Goal: Information Seeking & Learning: Understand process/instructions

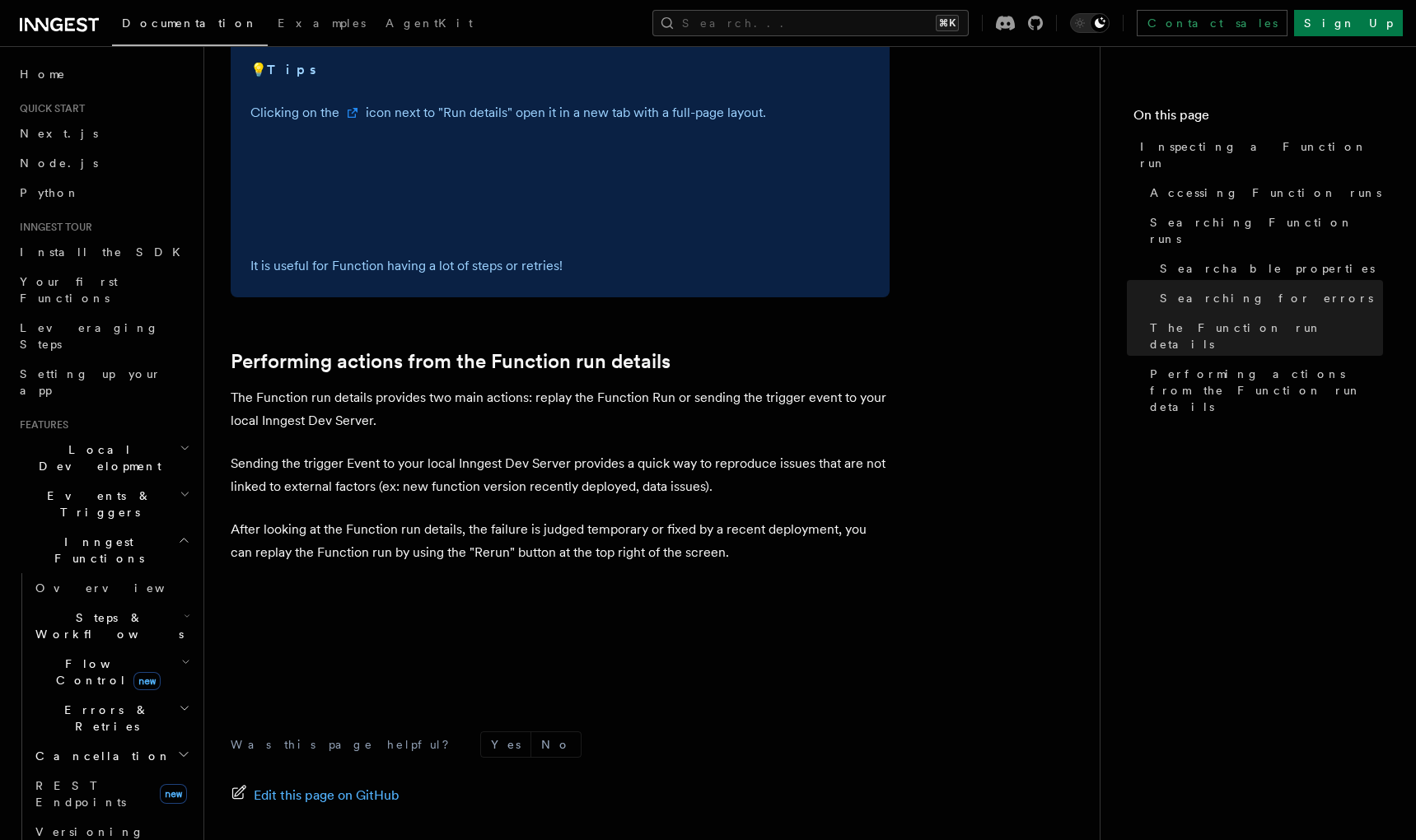
scroll to position [3773, 0]
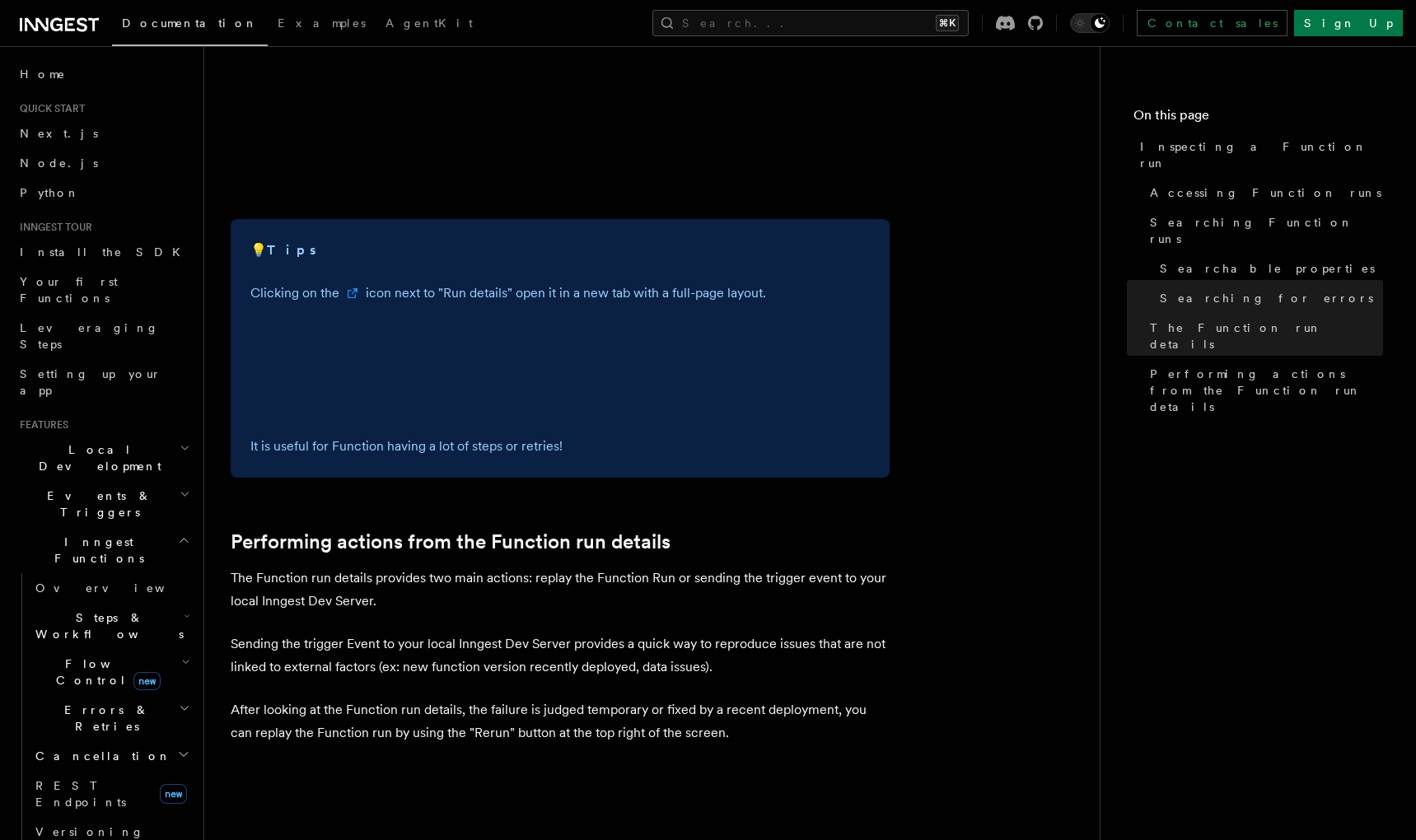
scroll to position [4182, 0]
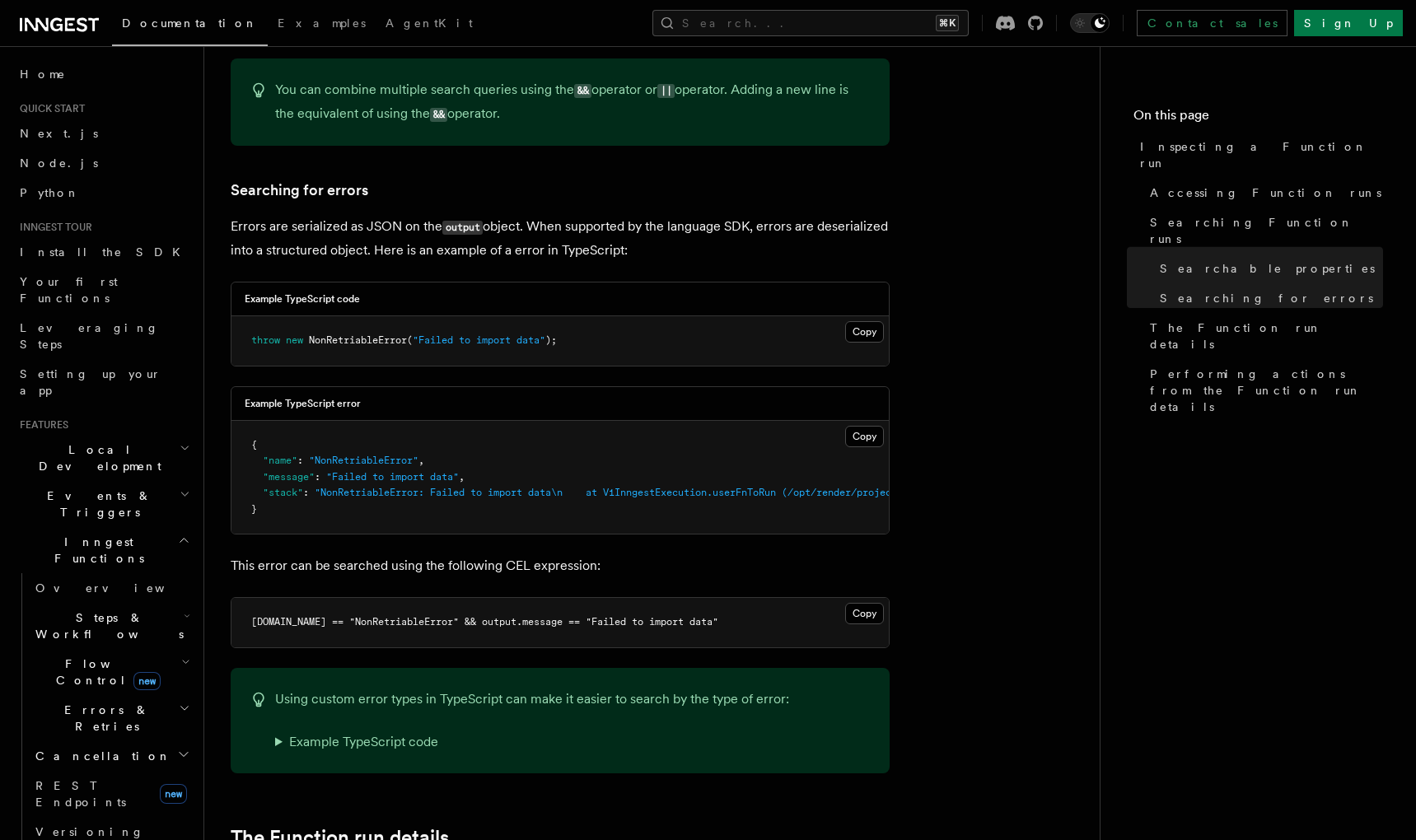
scroll to position [1279, 0]
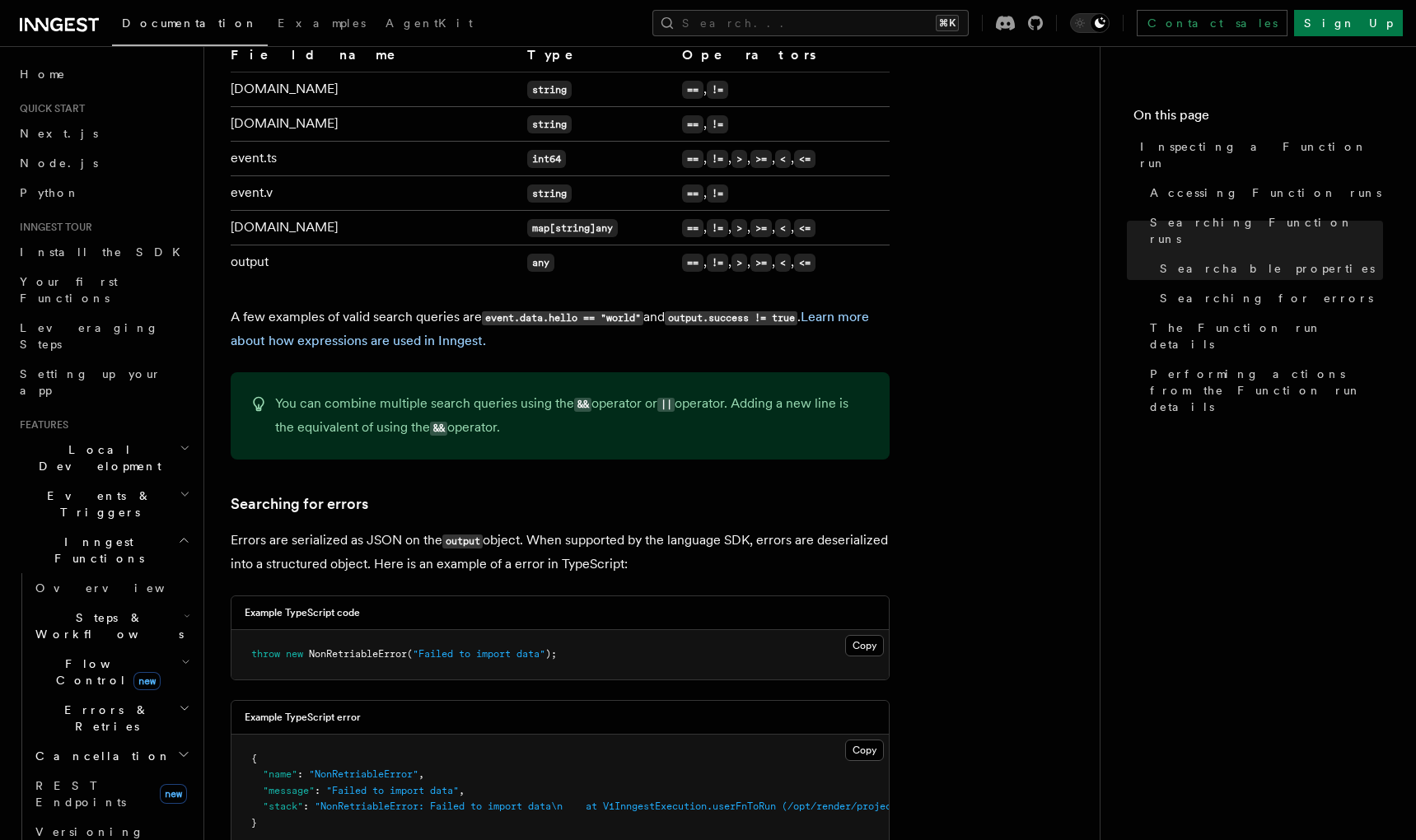
click at [575, 319] on p "A few examples of valid search queries are event.data.hello == "world" and outp…" at bounding box center [560, 328] width 659 height 47
click at [418, 318] on link "Learn more about how expressions are used in Inngest." at bounding box center [550, 328] width 638 height 39
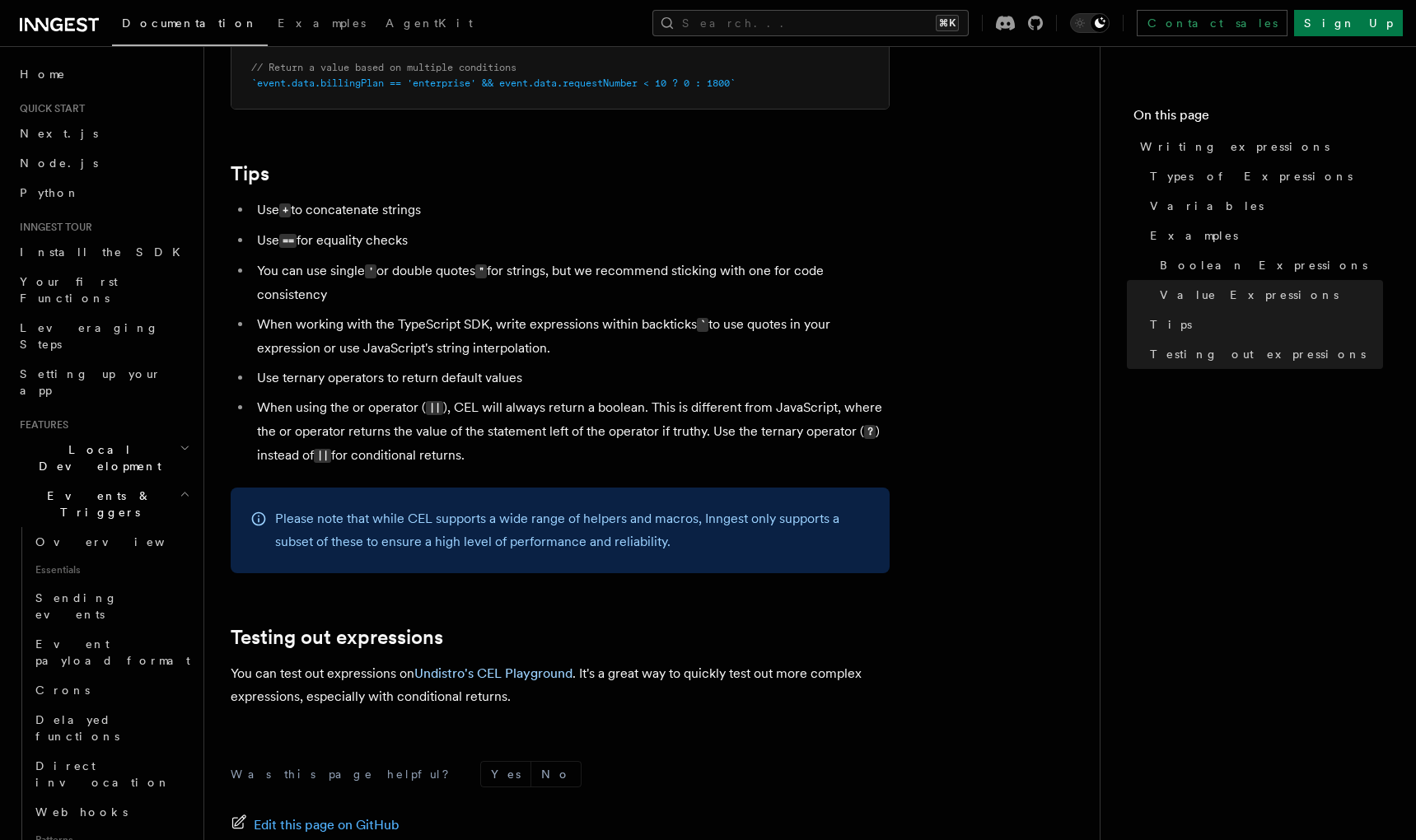
scroll to position [1569, 0]
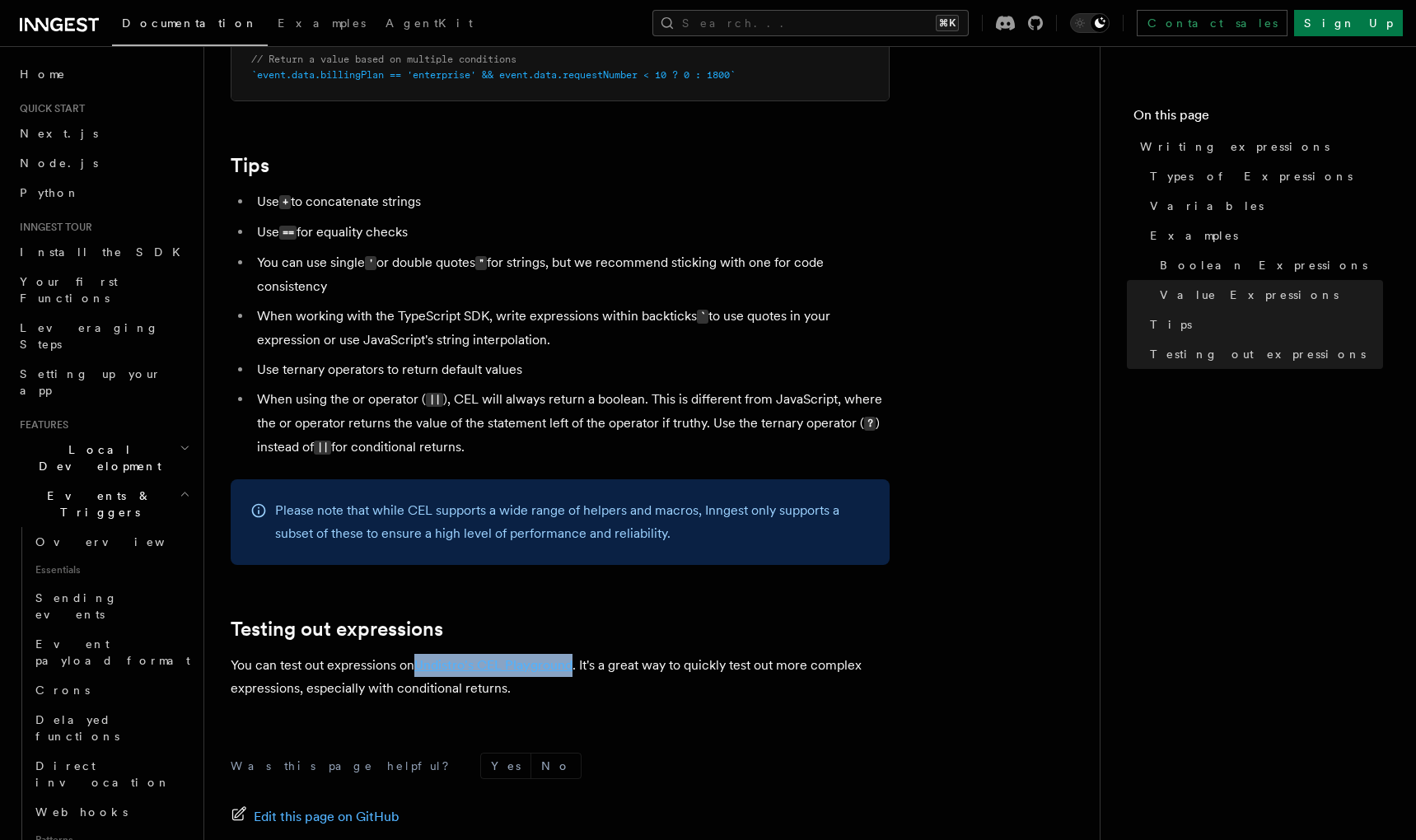
click at [503, 660] on link "Undistro's CEL Playground" at bounding box center [493, 665] width 158 height 16
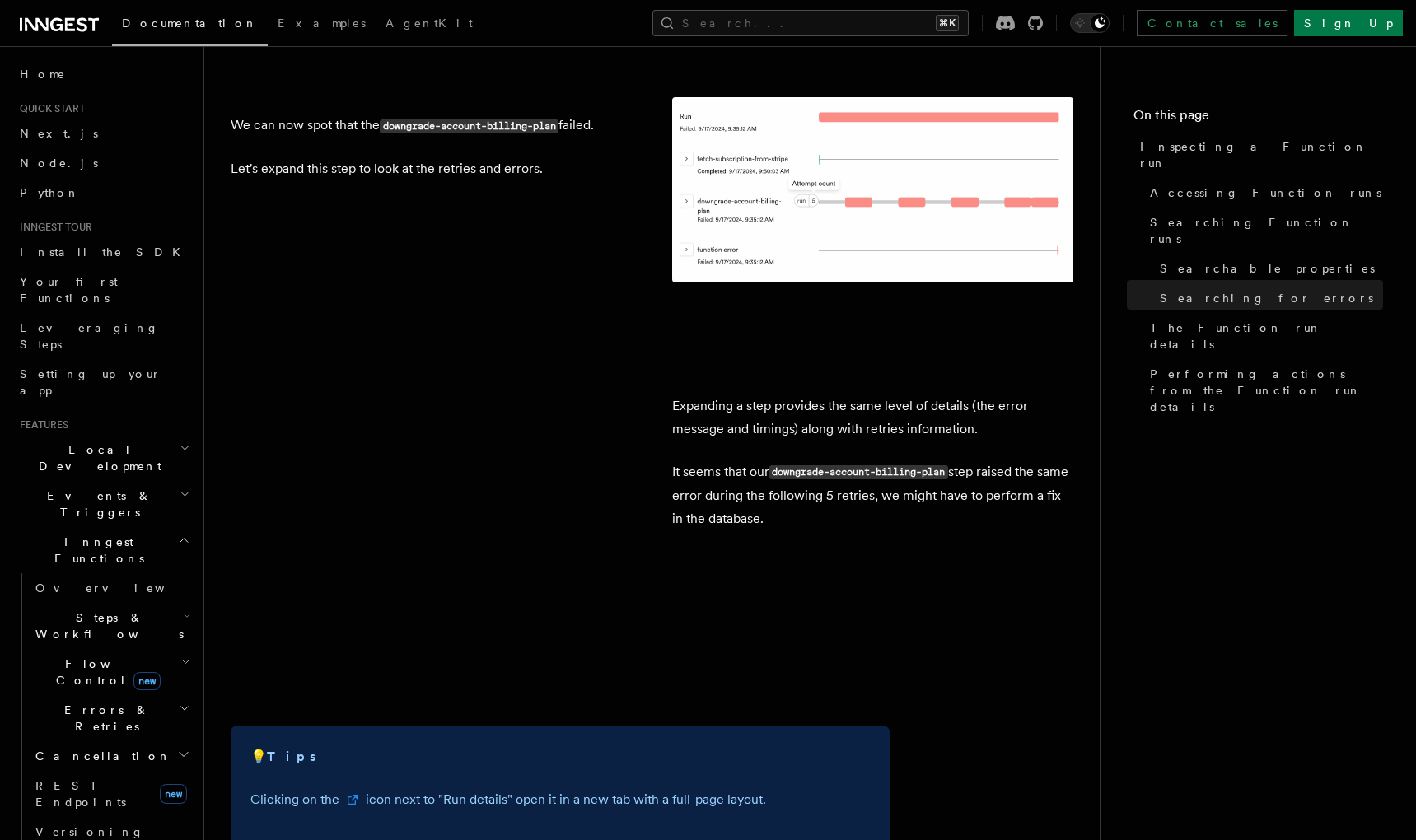
scroll to position [4182, 0]
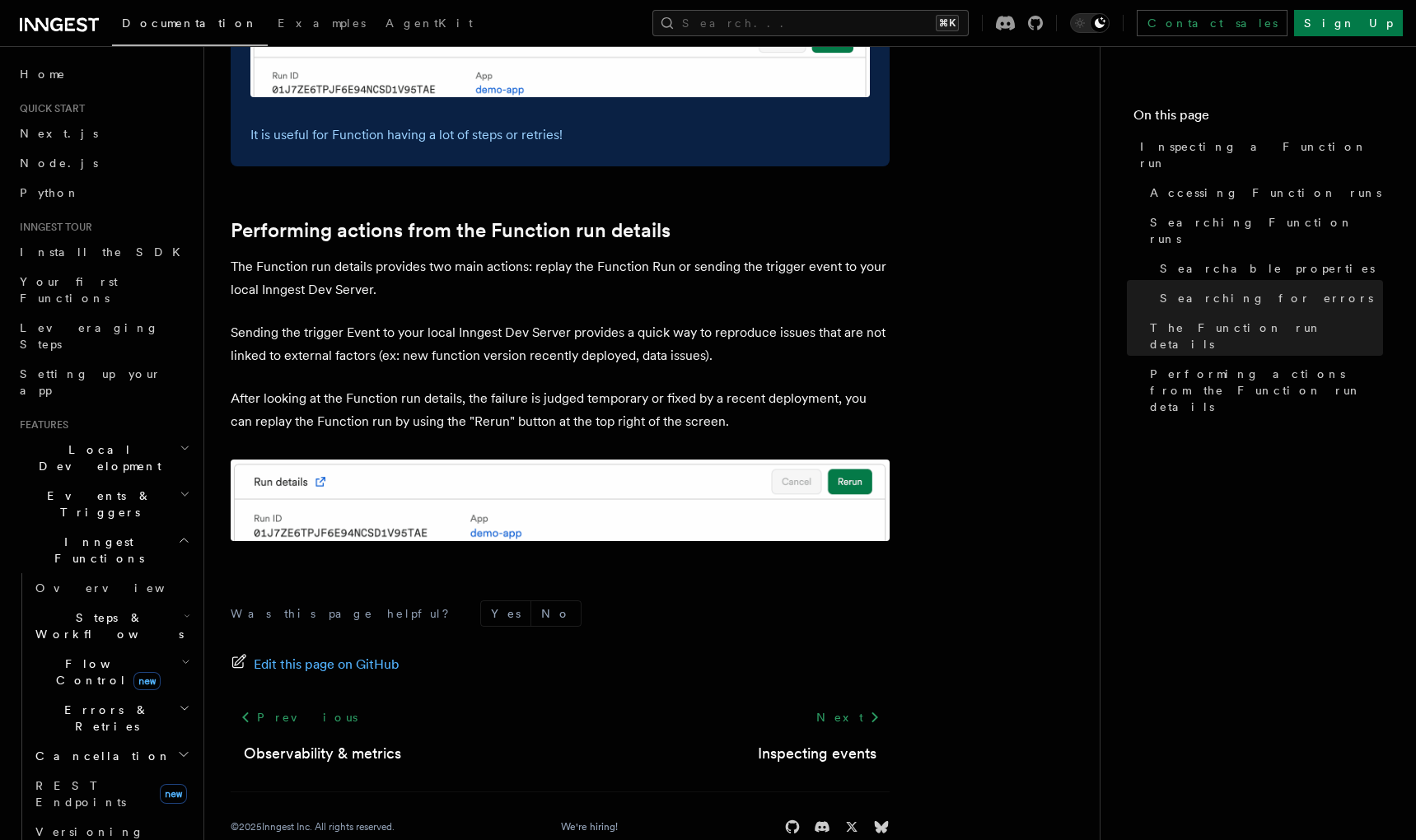
click at [620, 600] on form "Was this page helpful? Yes No" at bounding box center [560, 614] width 659 height 26
